Goal: Task Accomplishment & Management: Complete application form

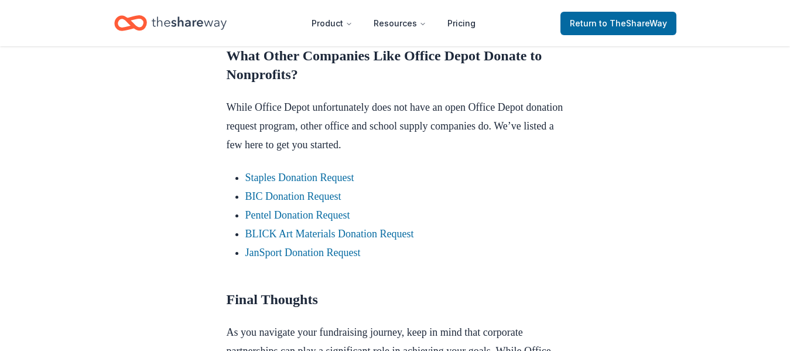
scroll to position [933, 0]
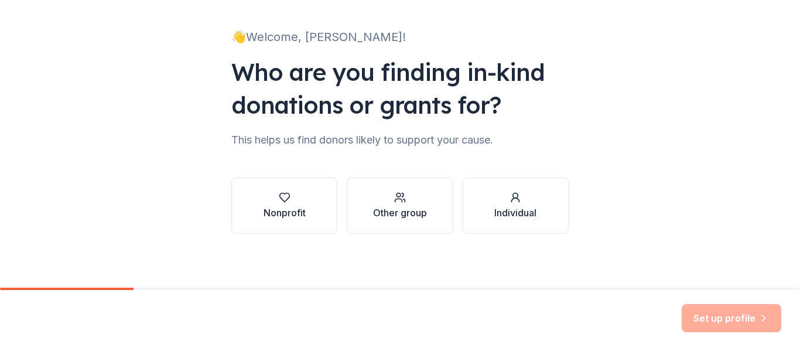
scroll to position [68, 0]
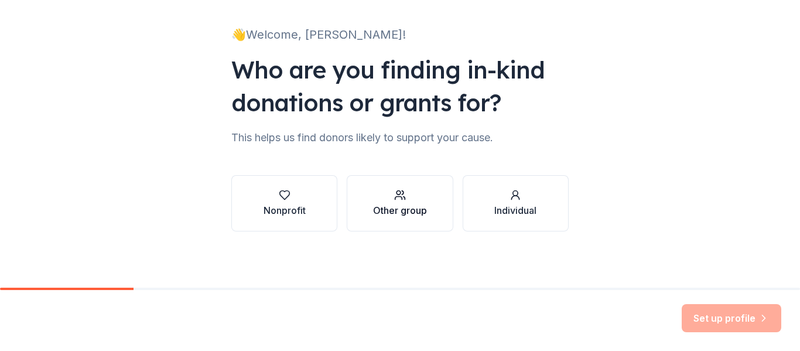
click at [406, 212] on div "Other group" at bounding box center [400, 210] width 54 height 14
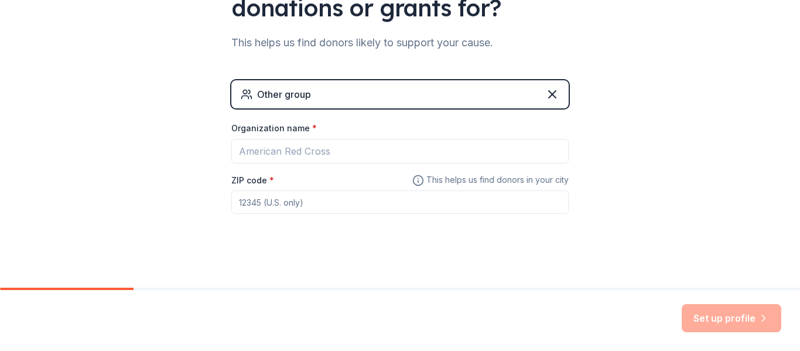
scroll to position [169, 0]
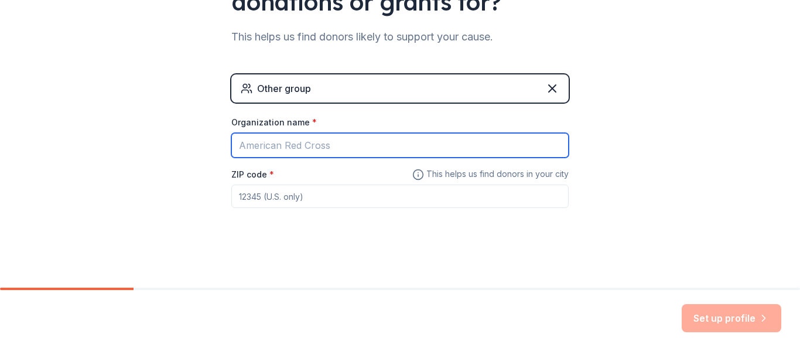
click at [312, 148] on input "Organization name *" at bounding box center [399, 145] width 337 height 25
type input "[PERSON_NAME] Community Schools"
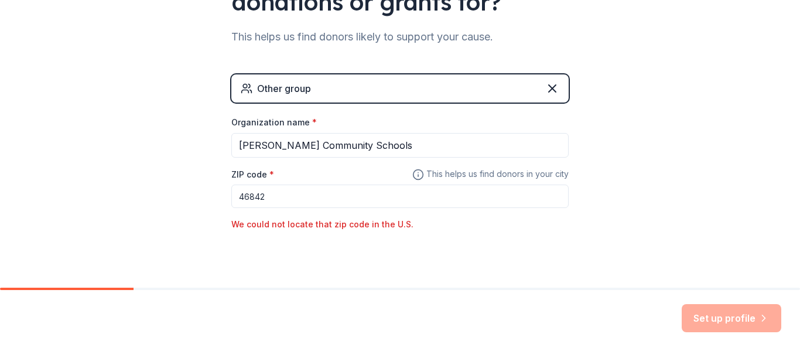
click at [332, 202] on input "46842" at bounding box center [399, 195] width 337 height 23
type input "4"
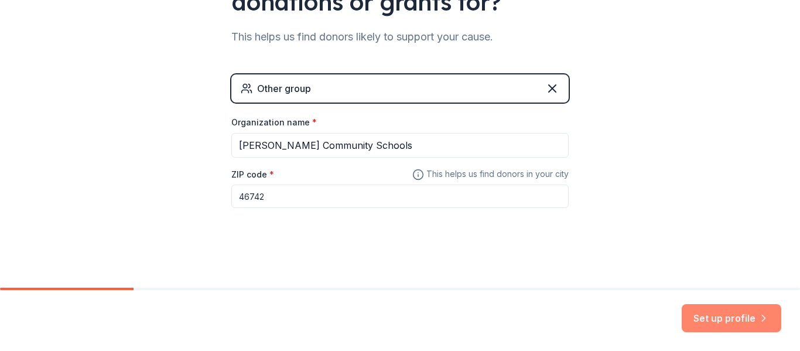
type input "46742"
click at [747, 313] on button "Set up profile" at bounding box center [732, 318] width 100 height 28
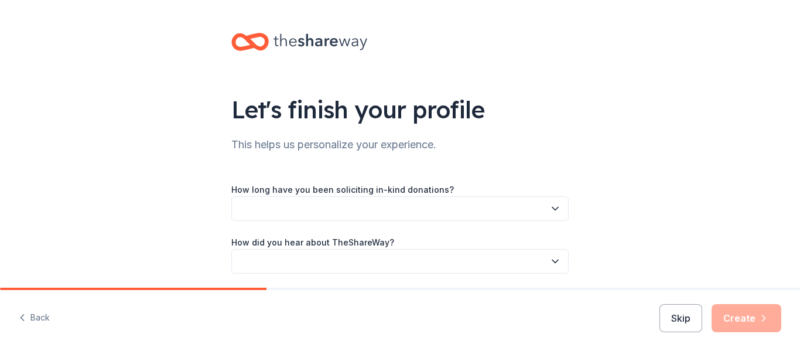
scroll to position [42, 0]
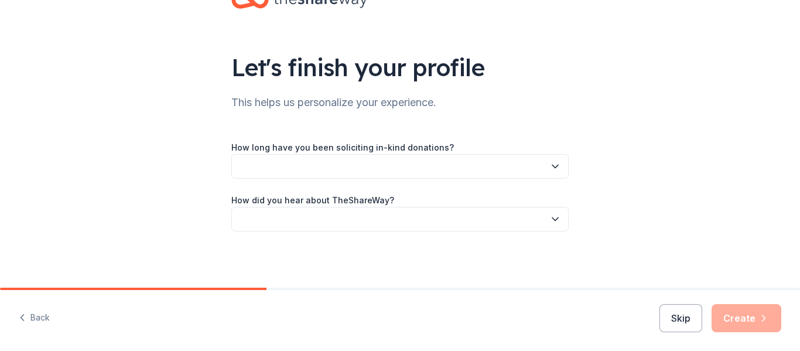
click at [553, 171] on icon "button" at bounding box center [555, 166] width 12 height 12
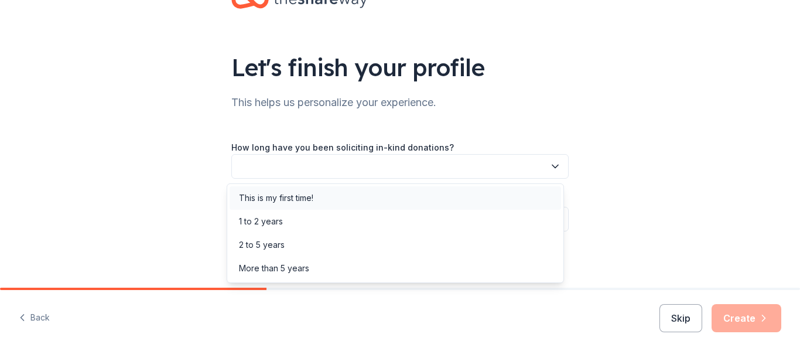
click at [413, 195] on div "This is my first time!" at bounding box center [395, 197] width 331 height 23
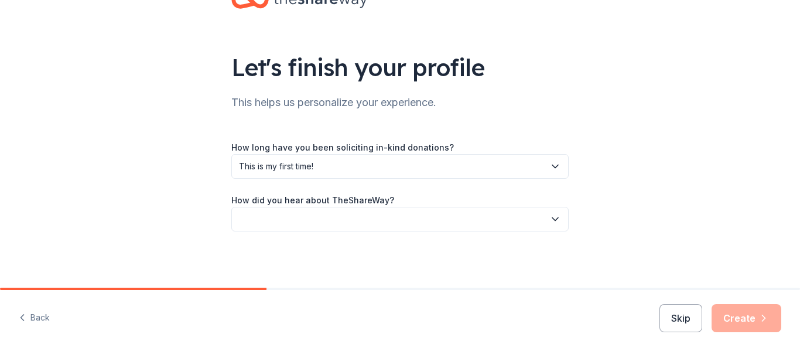
click at [403, 222] on button "button" at bounding box center [399, 219] width 337 height 25
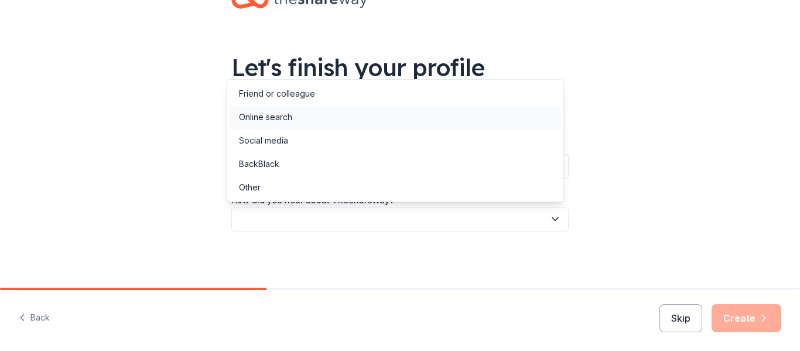
click at [358, 118] on div "Online search" at bounding box center [395, 116] width 331 height 23
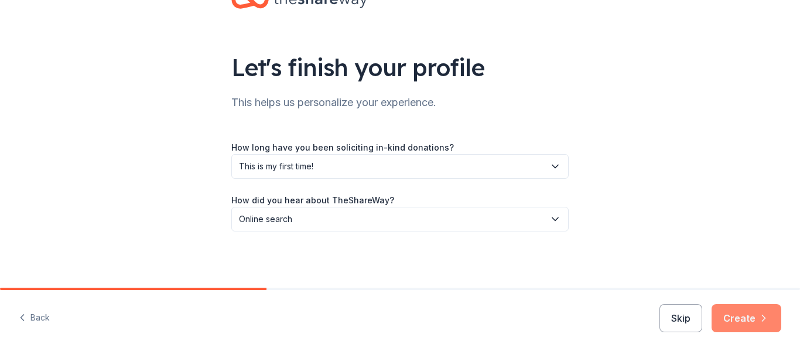
click at [726, 319] on button "Create" at bounding box center [746, 318] width 70 height 28
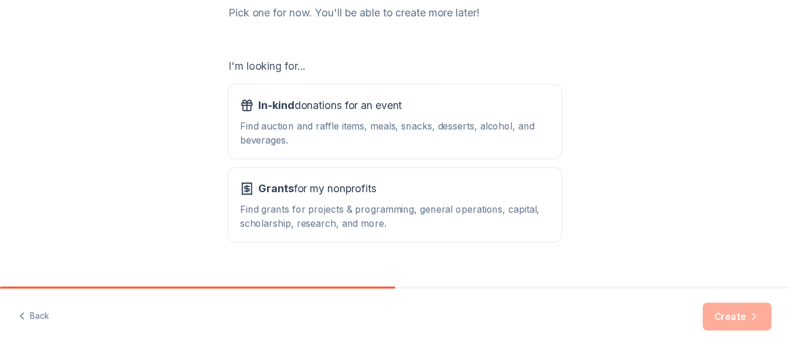
scroll to position [185, 0]
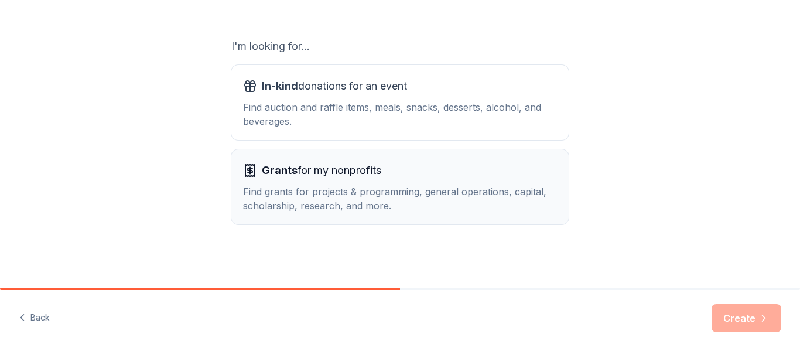
click at [429, 202] on div "Find grants for projects & programming, general operations, capital, scholarshi…" at bounding box center [400, 198] width 314 height 28
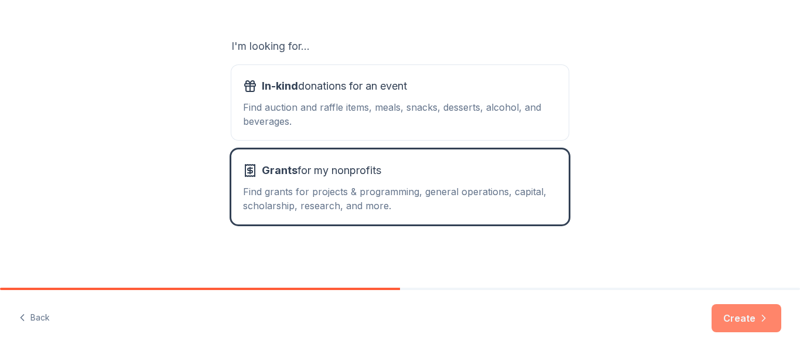
click at [745, 319] on button "Create" at bounding box center [746, 318] width 70 height 28
